Goal: Task Accomplishment & Management: Complete application form

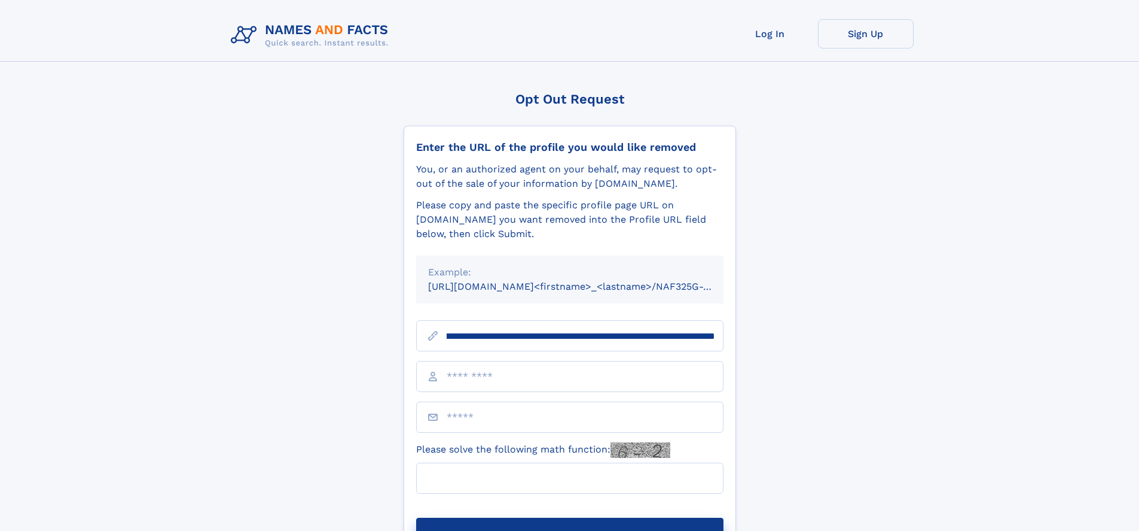
scroll to position [0, 133]
type input "**********"
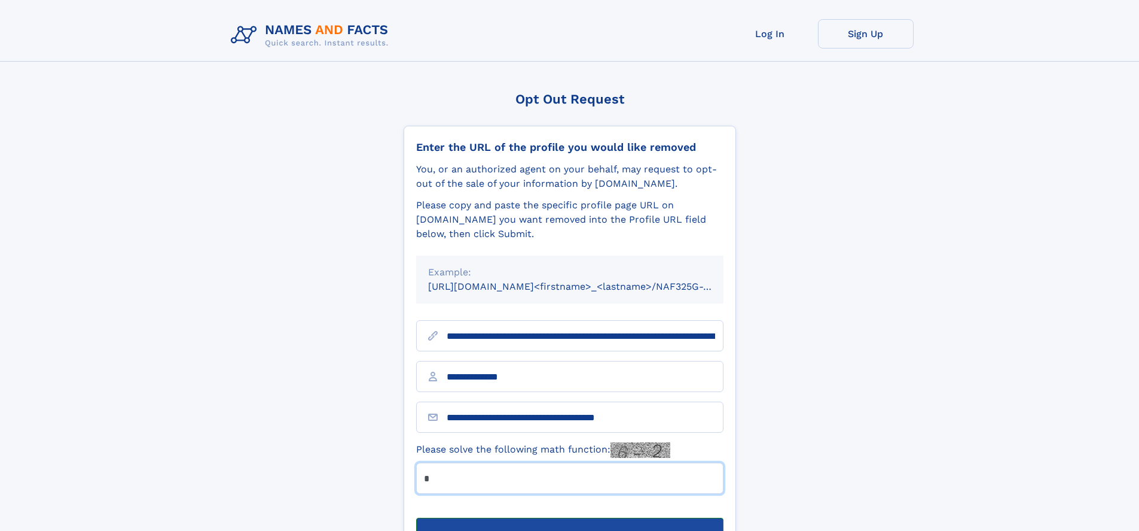
type input "*"
click at [569, 517] on button "Submit Opt Out Request" at bounding box center [569, 536] width 307 height 38
